Goal: Transaction & Acquisition: Subscribe to service/newsletter

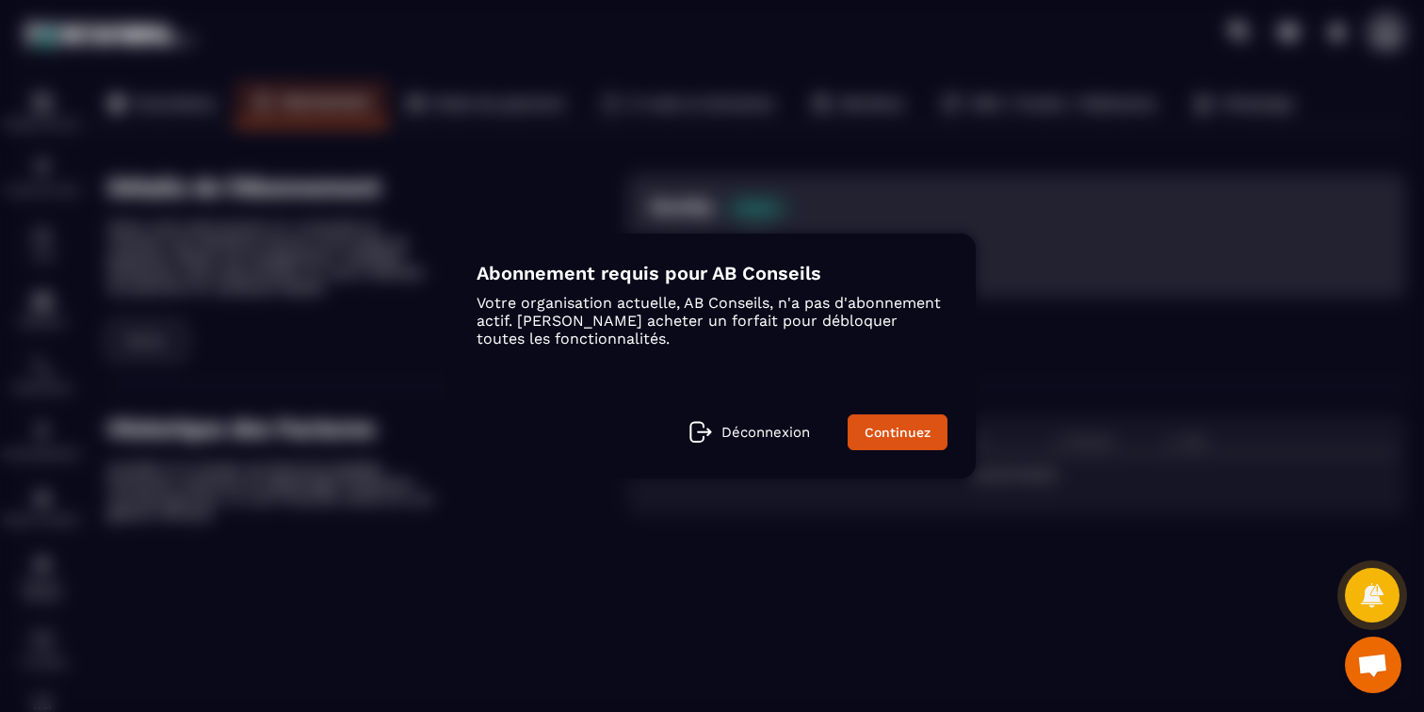
scroll to position [1693, 0]
click at [875, 445] on link "Continuez" at bounding box center [898, 432] width 100 height 36
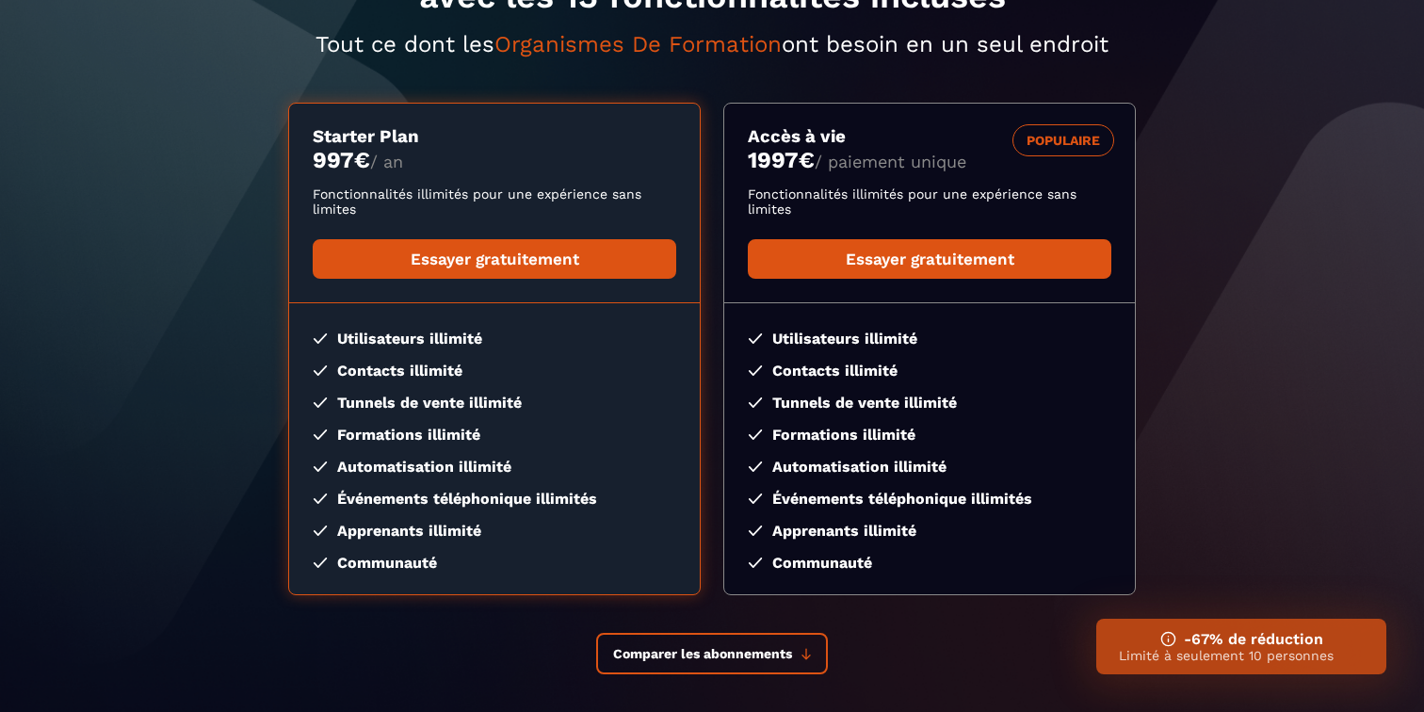
scroll to position [319, 0]
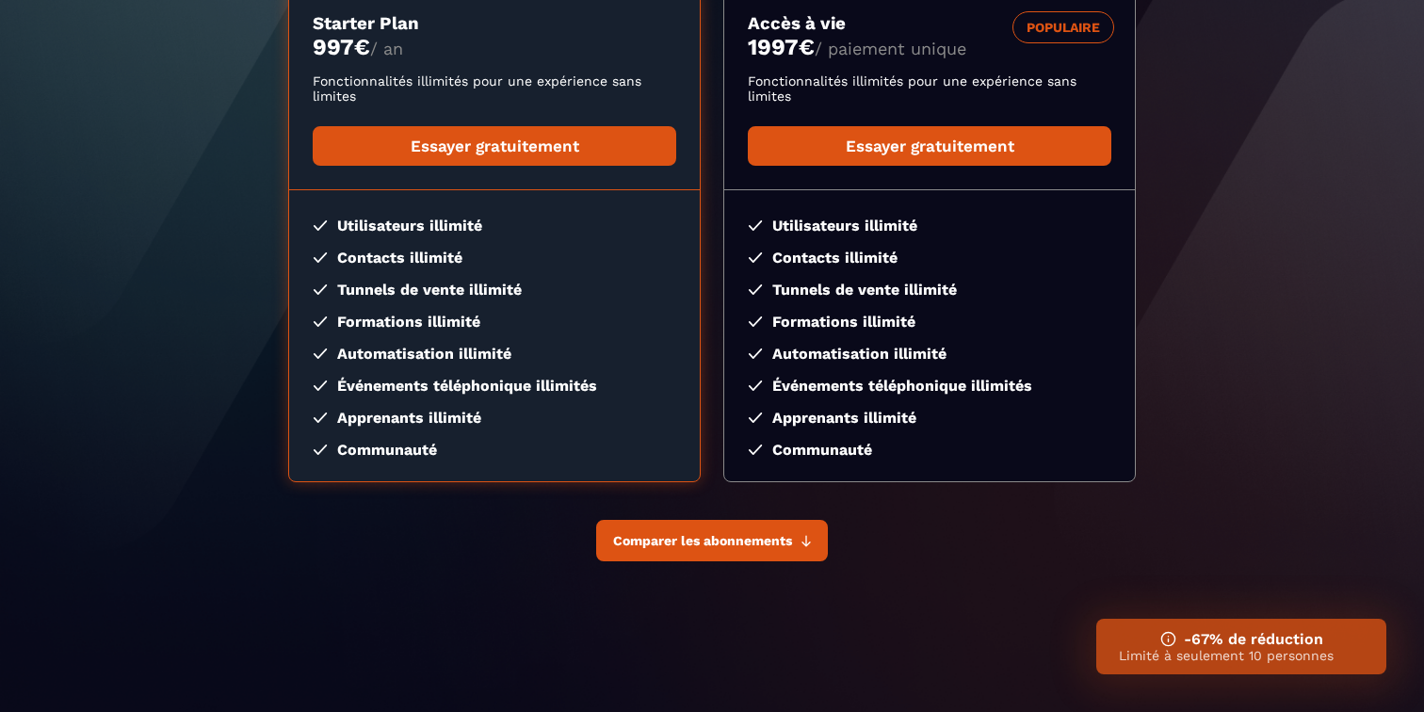
click at [733, 536] on span "Comparer les abonnements" at bounding box center [702, 540] width 179 height 15
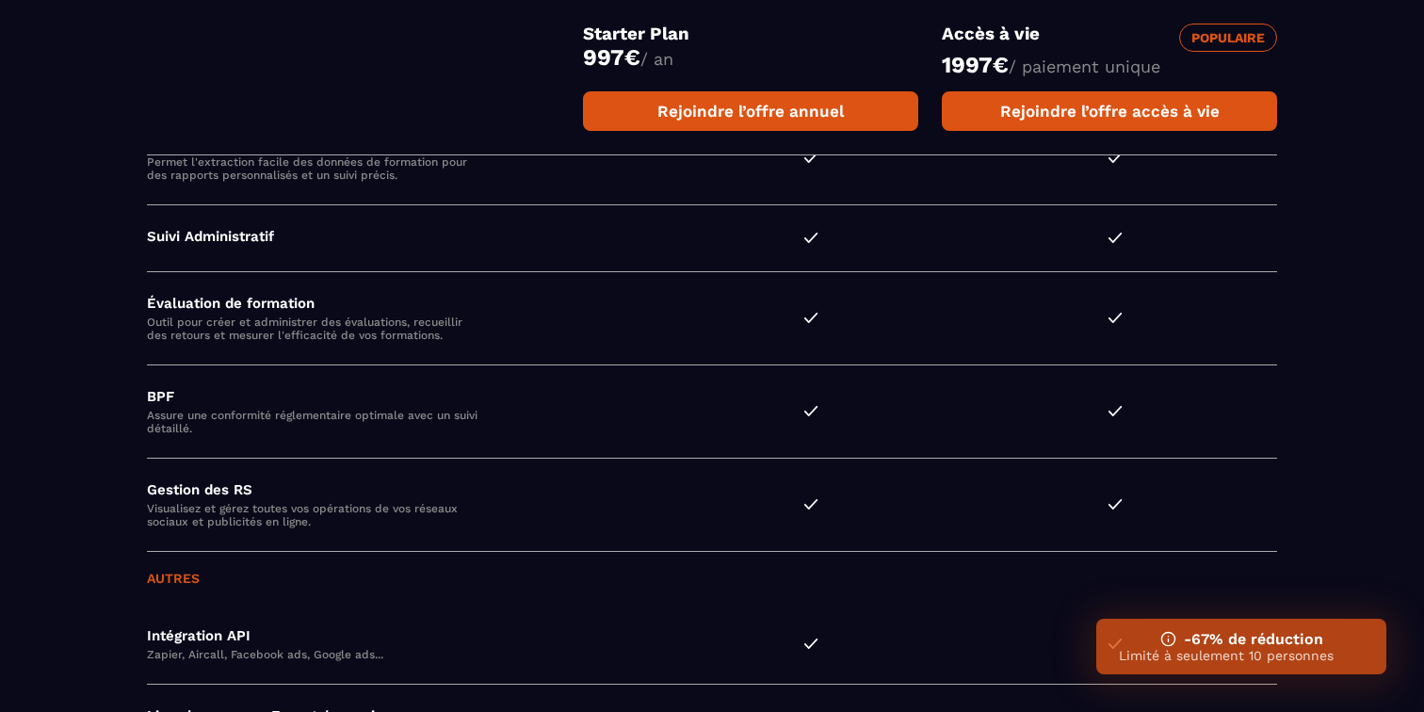
scroll to position [5292, 0]
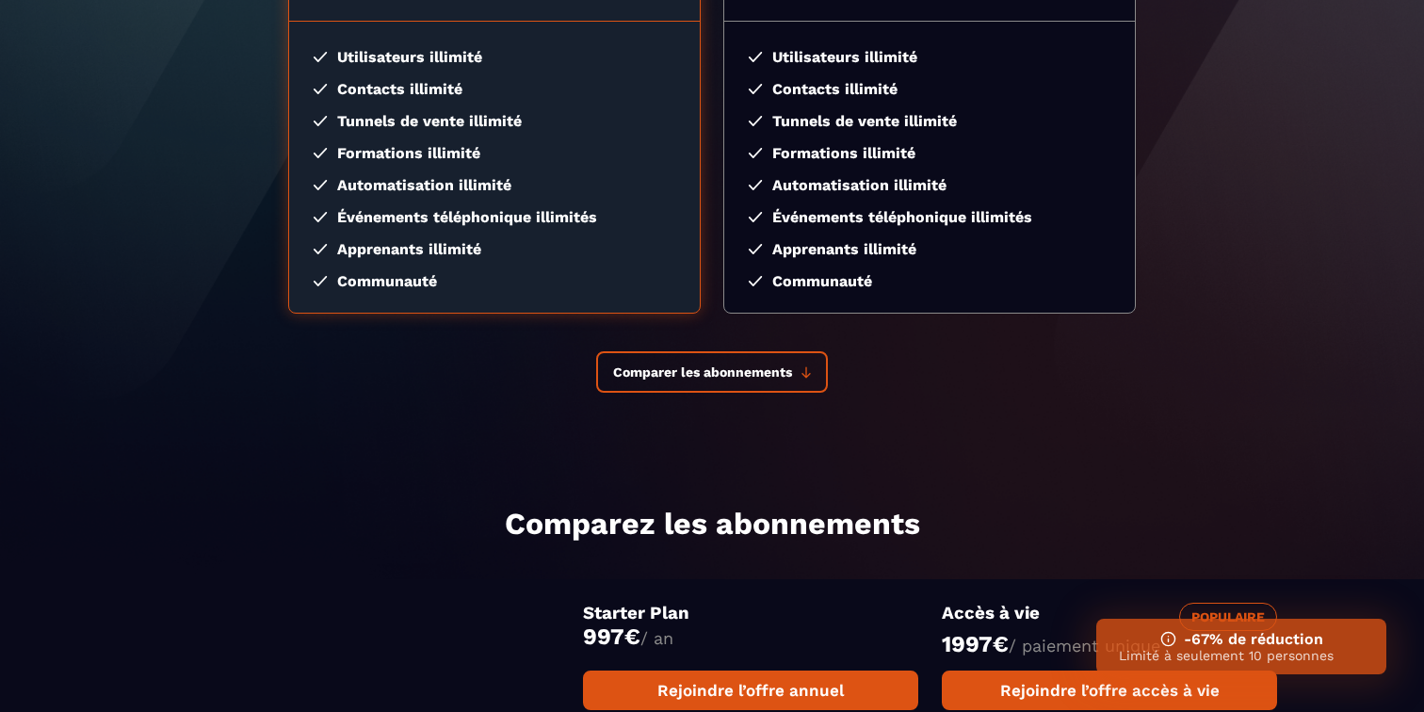
scroll to position [0, 0]
